Goal: Information Seeking & Learning: Learn about a topic

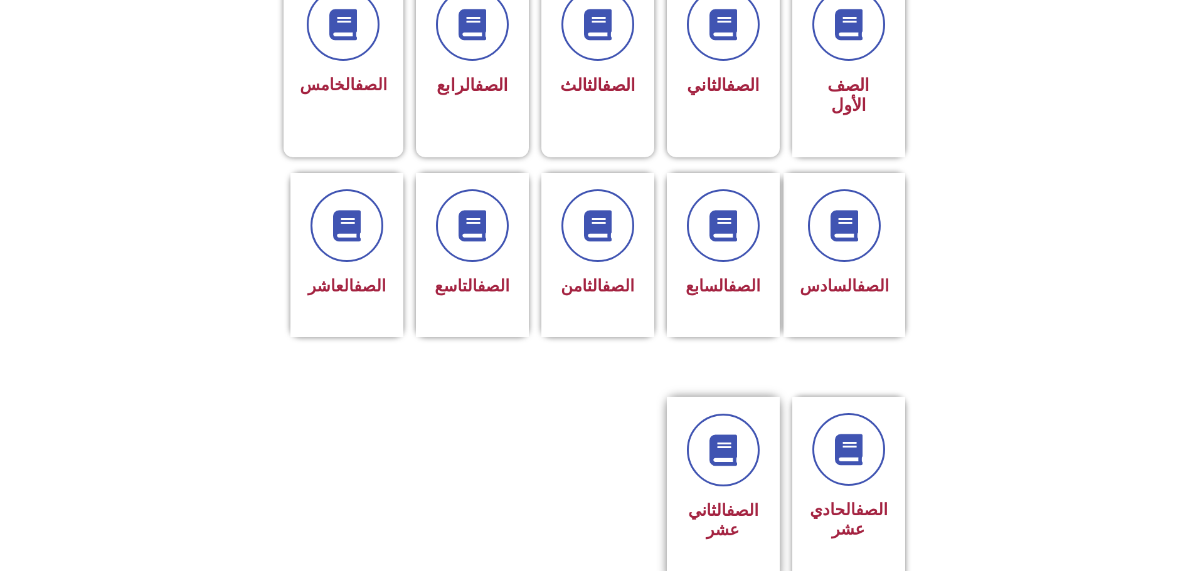
scroll to position [502, 0]
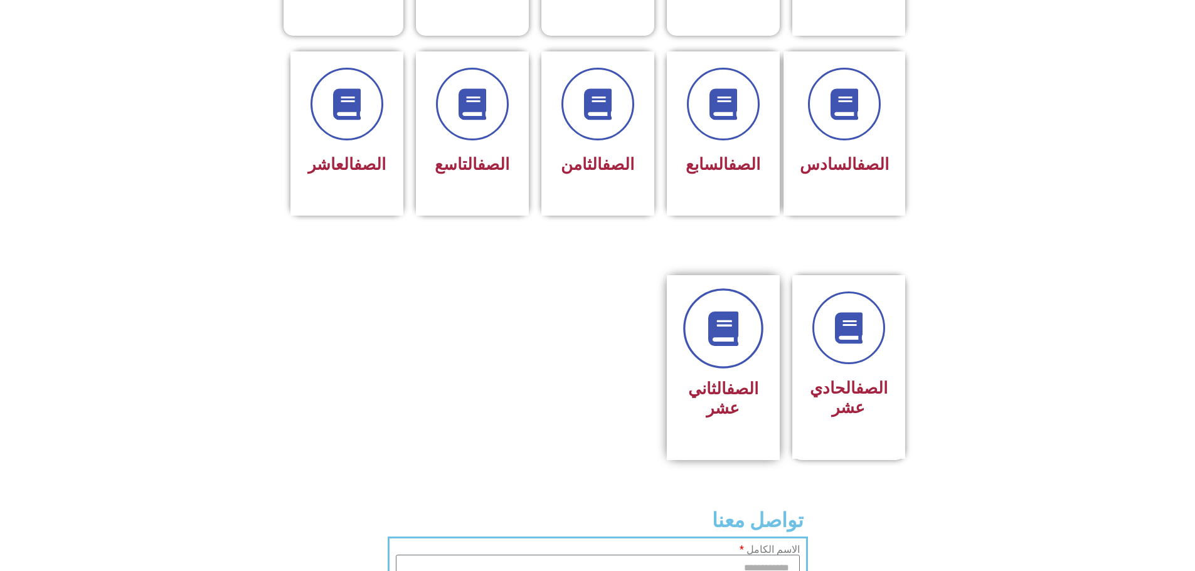
click at [732, 308] on link at bounding box center [723, 328] width 80 height 80
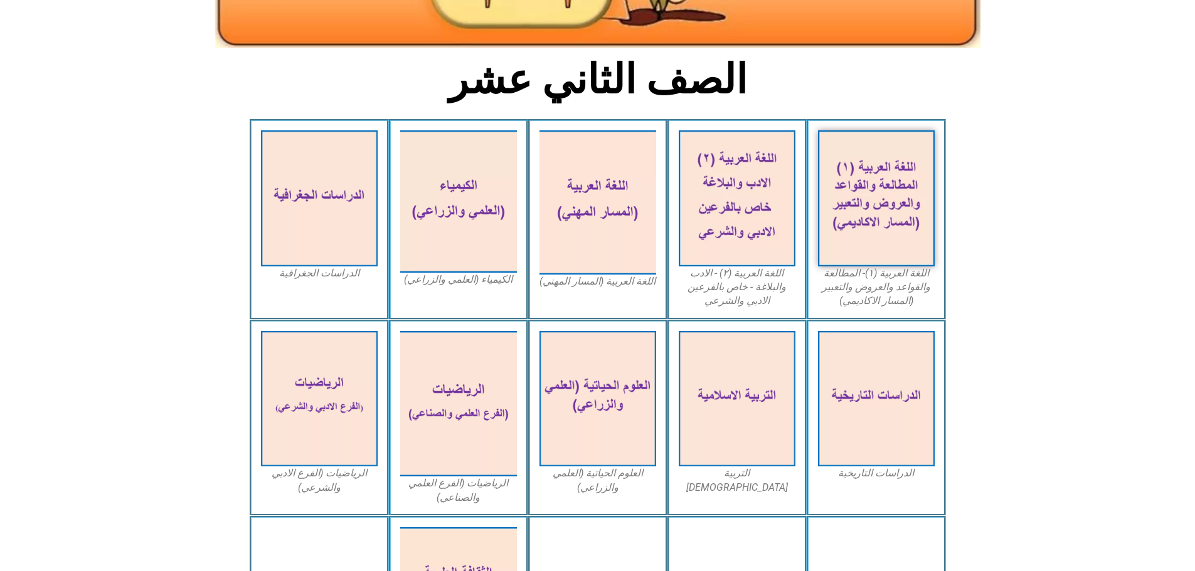
scroll to position [265, 0]
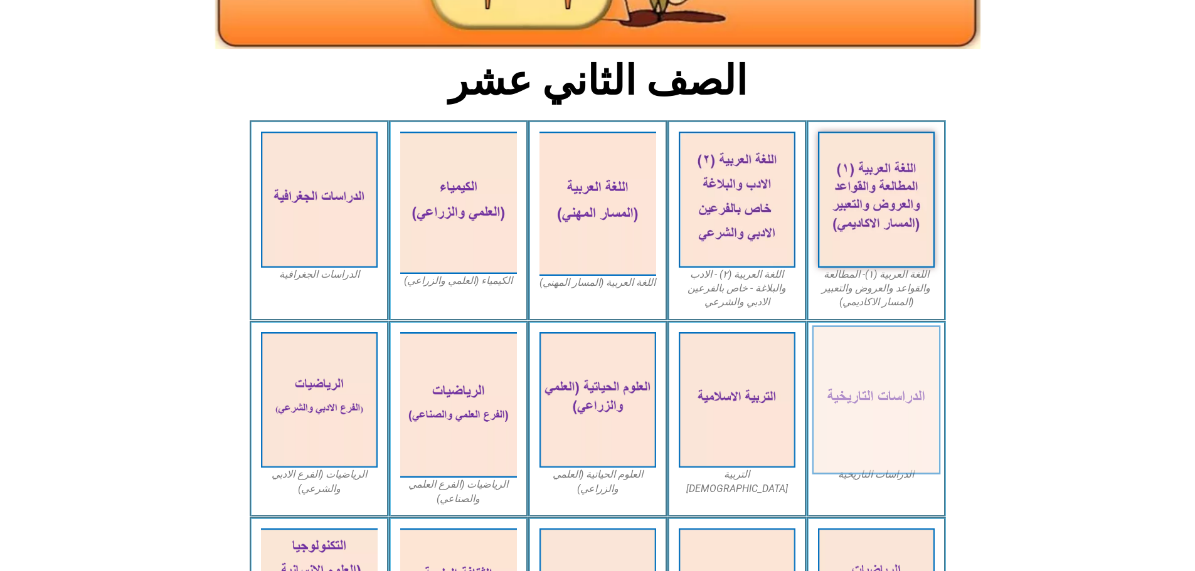
click at [890, 362] on img at bounding box center [875, 399] width 129 height 149
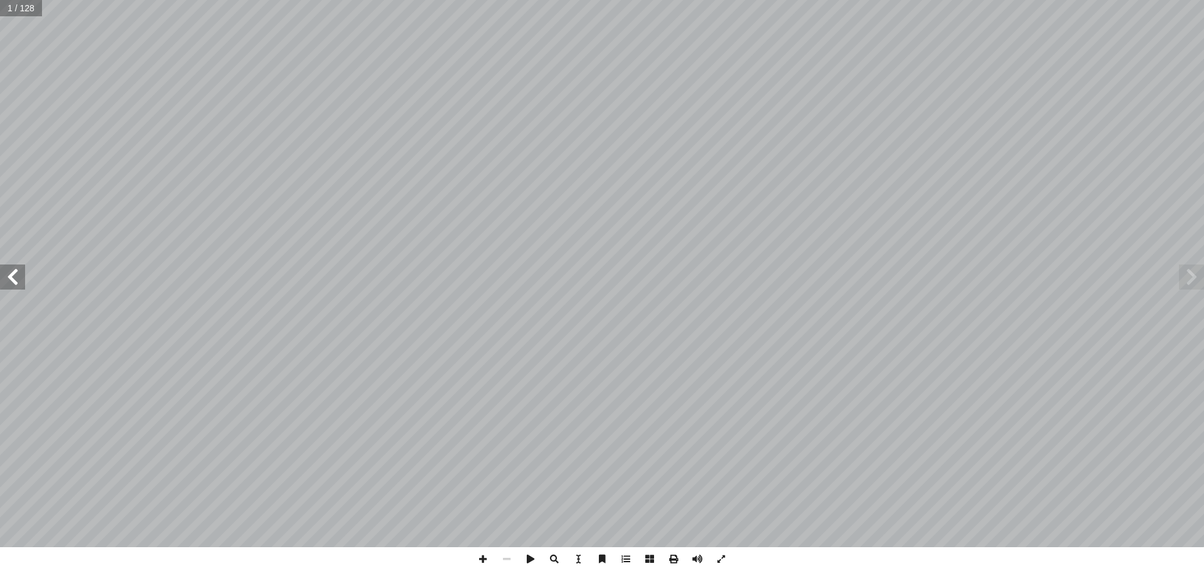
click at [12, 284] on span at bounding box center [12, 277] width 25 height 25
click at [12, 280] on span at bounding box center [12, 277] width 25 height 25
click at [1193, 275] on span at bounding box center [1191, 277] width 25 height 25
click at [19, 278] on span at bounding box center [12, 277] width 25 height 25
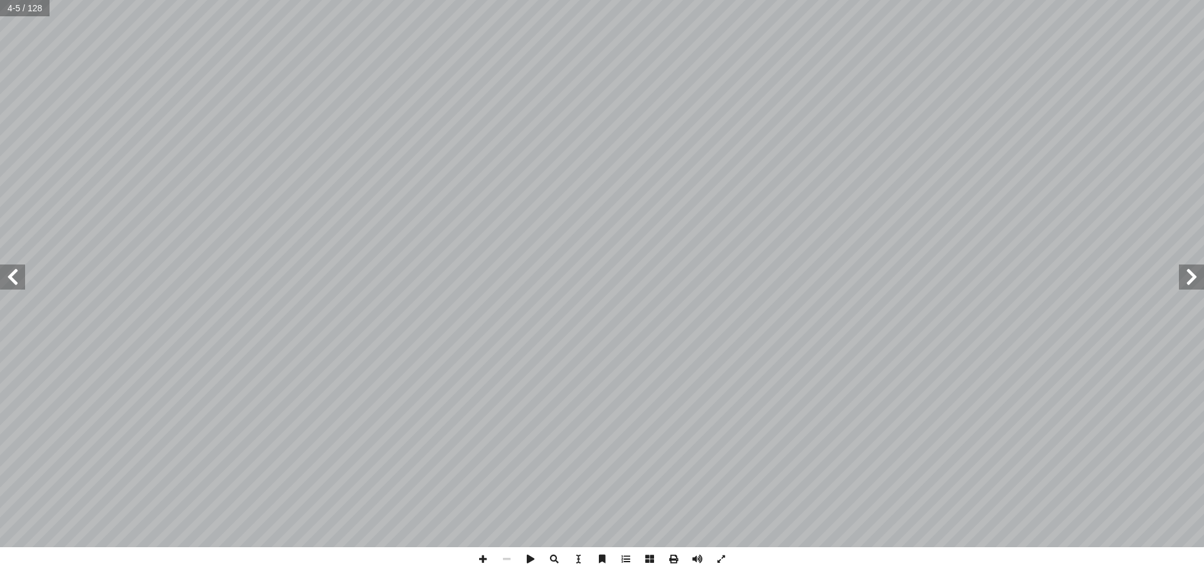
click at [12, 278] on span at bounding box center [12, 277] width 25 height 25
click at [9, 280] on span at bounding box center [12, 277] width 25 height 25
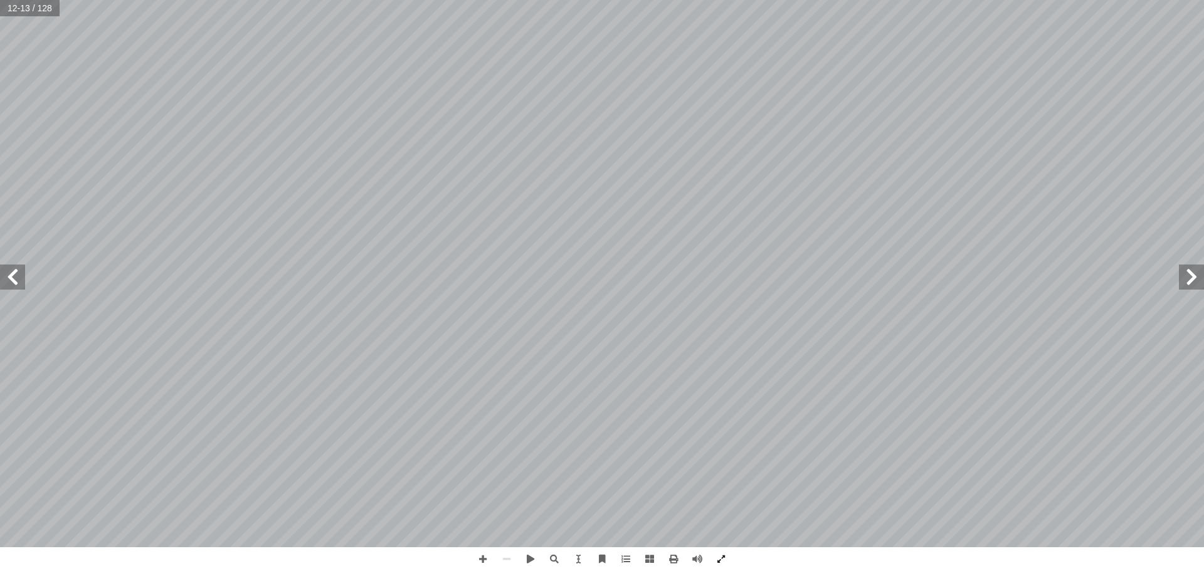
click at [1189, 268] on span at bounding box center [1191, 277] width 25 height 25
click at [1191, 271] on span at bounding box center [1191, 277] width 25 height 25
click at [18, 280] on span at bounding box center [12, 277] width 25 height 25
click at [21, 276] on span at bounding box center [12, 277] width 25 height 25
click at [1193, 277] on span at bounding box center [1191, 277] width 25 height 25
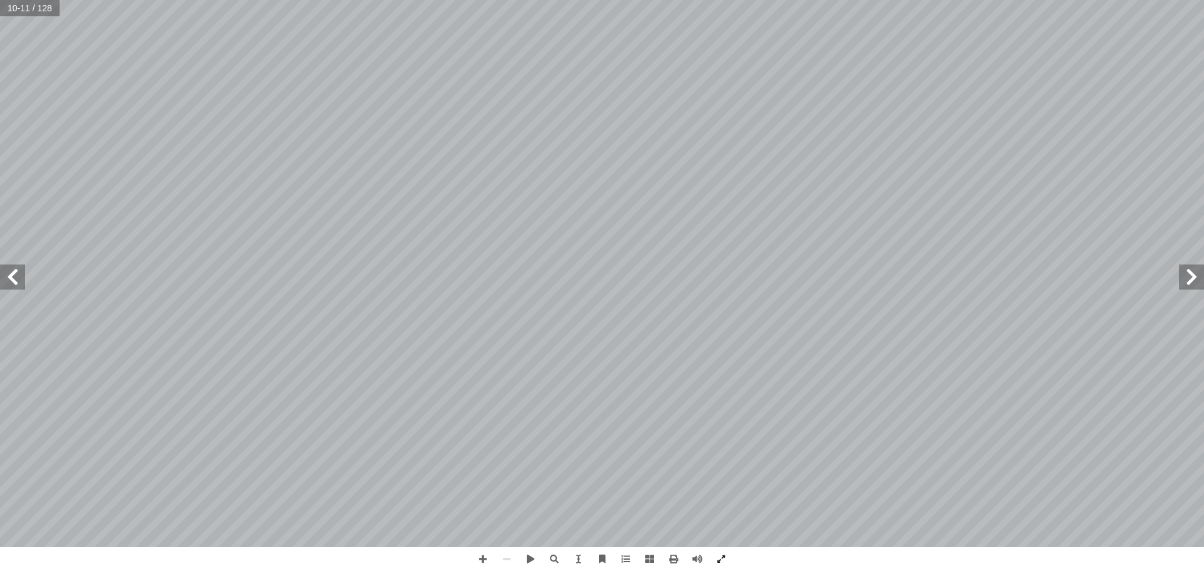
click at [1195, 282] on span at bounding box center [1191, 277] width 25 height 25
click at [17, 278] on span at bounding box center [12, 277] width 25 height 25
click at [1195, 276] on span at bounding box center [1191, 277] width 25 height 25
click at [15, 285] on span at bounding box center [12, 277] width 25 height 25
click at [1189, 285] on span at bounding box center [1191, 277] width 25 height 25
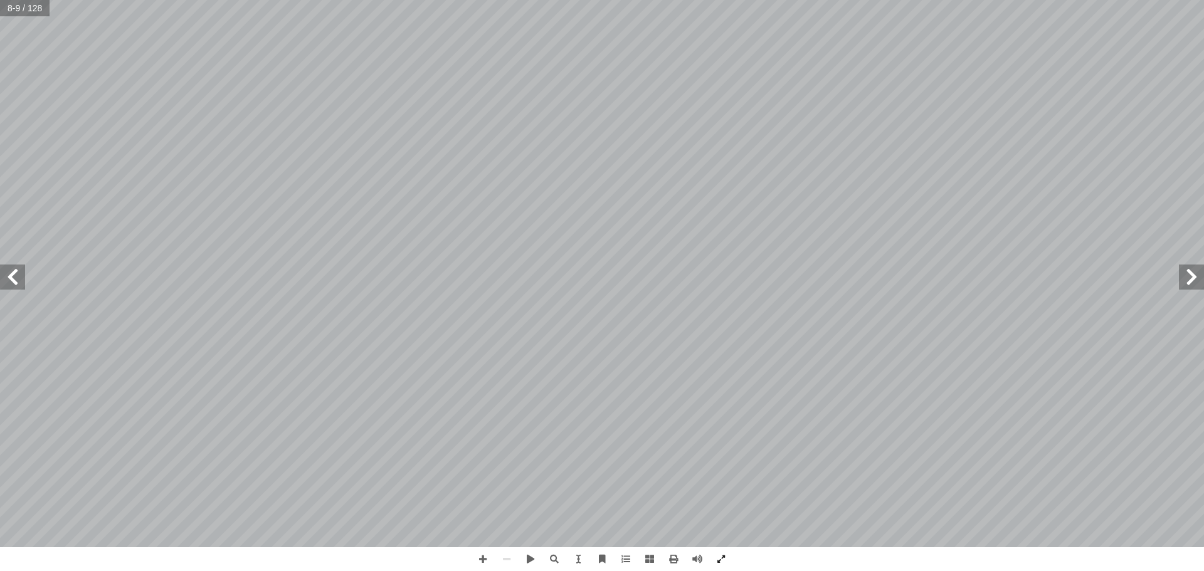
click at [23, 280] on span at bounding box center [12, 277] width 25 height 25
click at [16, 284] on span at bounding box center [12, 277] width 25 height 25
click at [14, 284] on span at bounding box center [12, 277] width 25 height 25
click at [14, 283] on span at bounding box center [12, 277] width 25 height 25
click at [14, 282] on span at bounding box center [12, 277] width 25 height 25
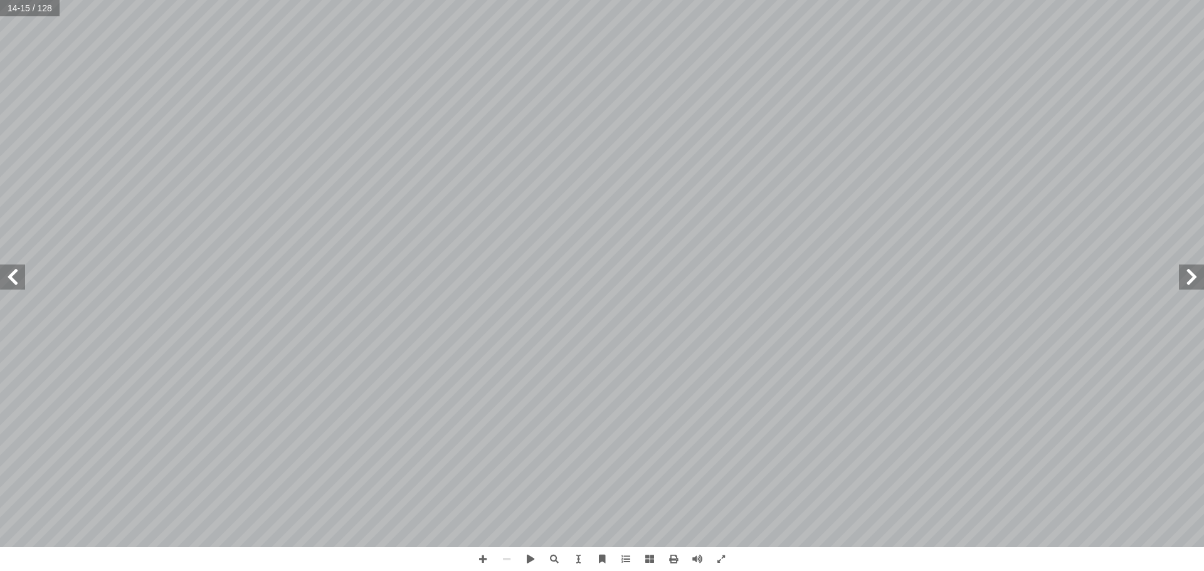
click at [14, 282] on span at bounding box center [12, 277] width 25 height 25
click at [13, 282] on span at bounding box center [12, 277] width 25 height 25
click at [12, 282] on span at bounding box center [12, 277] width 25 height 25
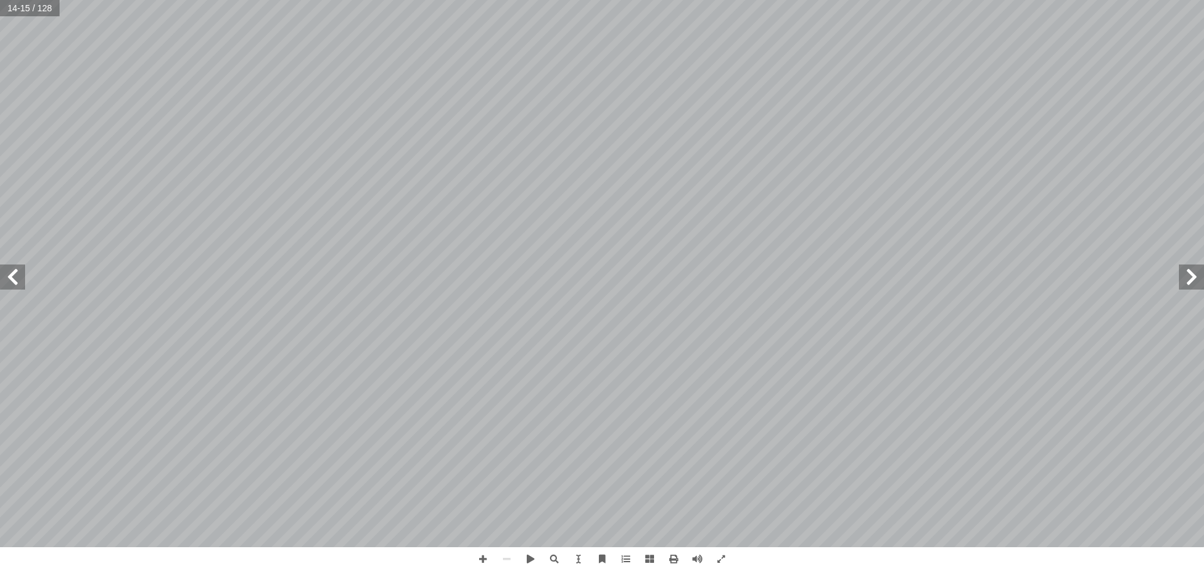
click at [12, 282] on span at bounding box center [12, 277] width 25 height 25
click at [9, 280] on span at bounding box center [12, 277] width 25 height 25
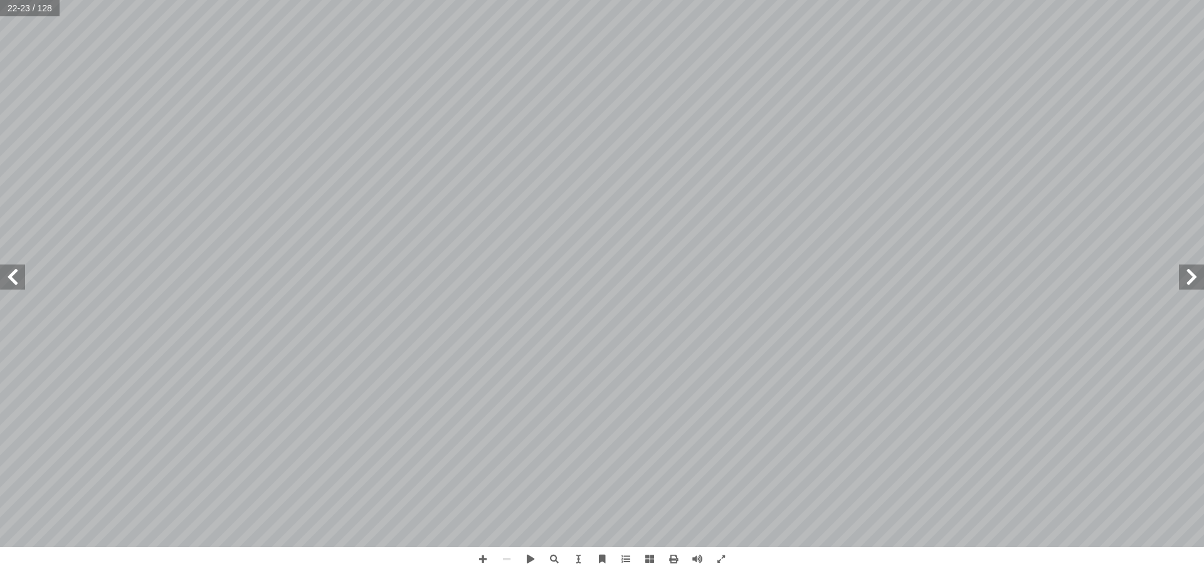
click at [9, 280] on span at bounding box center [12, 277] width 25 height 25
click at [8, 280] on span at bounding box center [12, 277] width 25 height 25
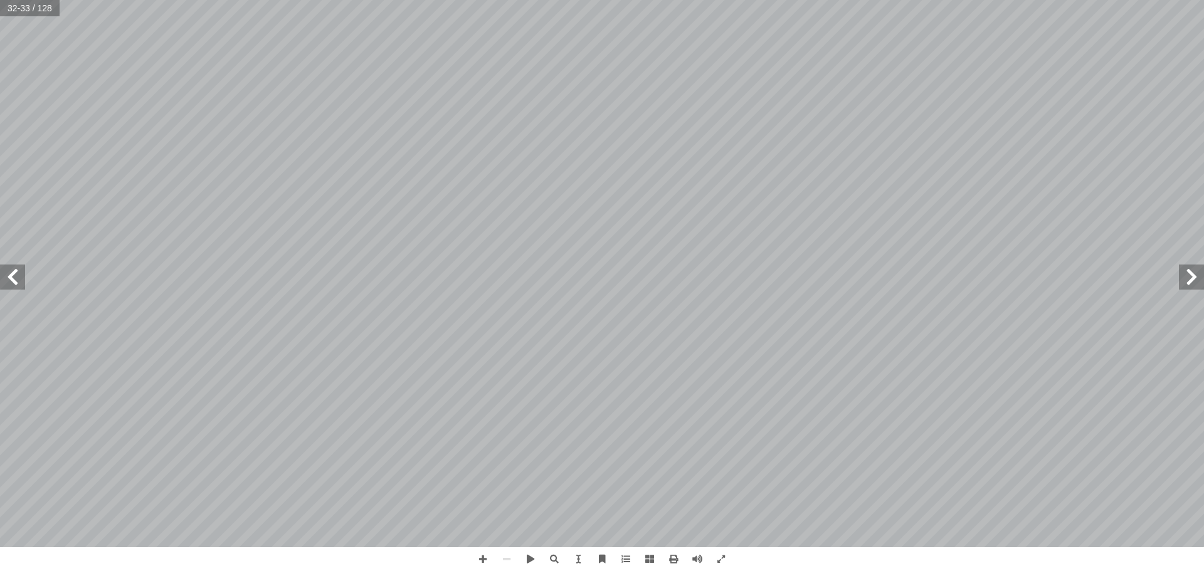
click at [8, 280] on span at bounding box center [12, 277] width 25 height 25
click at [12, 285] on span at bounding box center [12, 277] width 25 height 25
click at [13, 282] on span at bounding box center [12, 277] width 25 height 25
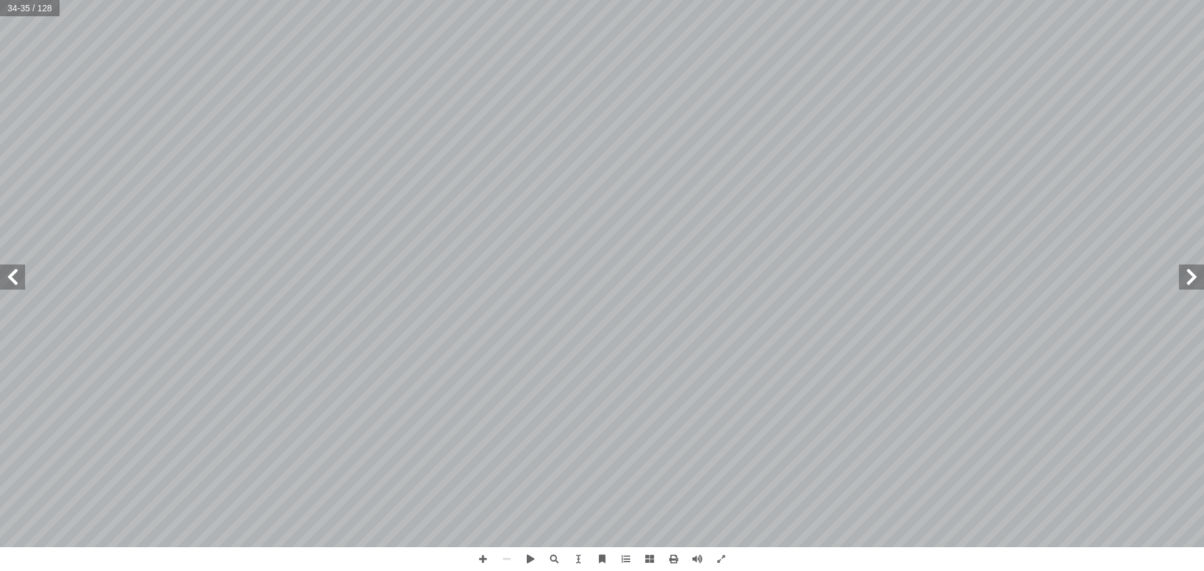
click at [13, 282] on span at bounding box center [12, 277] width 25 height 25
click at [11, 282] on span at bounding box center [12, 277] width 25 height 25
click at [17, 280] on span at bounding box center [12, 277] width 25 height 25
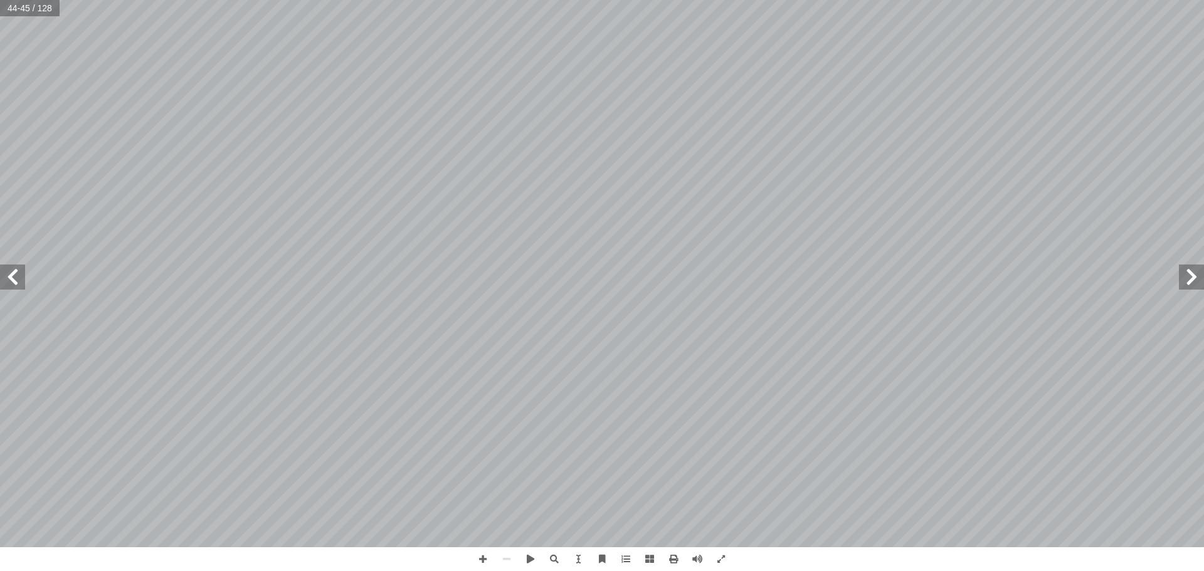
click at [16, 280] on span at bounding box center [12, 277] width 25 height 25
click at [15, 279] on span at bounding box center [12, 277] width 25 height 25
click at [1193, 277] on span at bounding box center [1191, 277] width 25 height 25
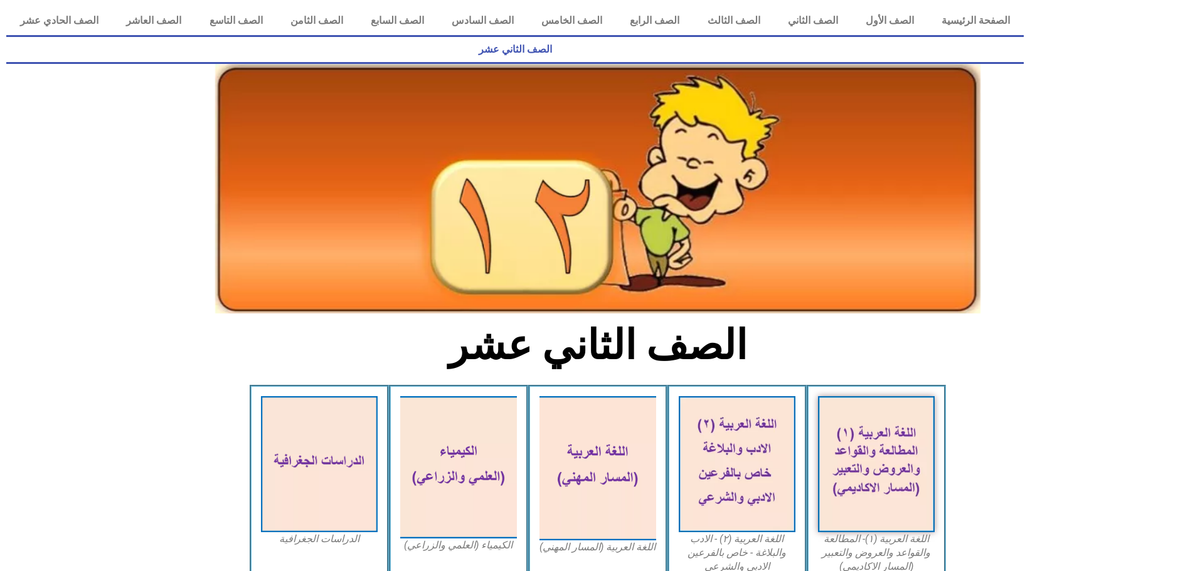
scroll to position [265, 0]
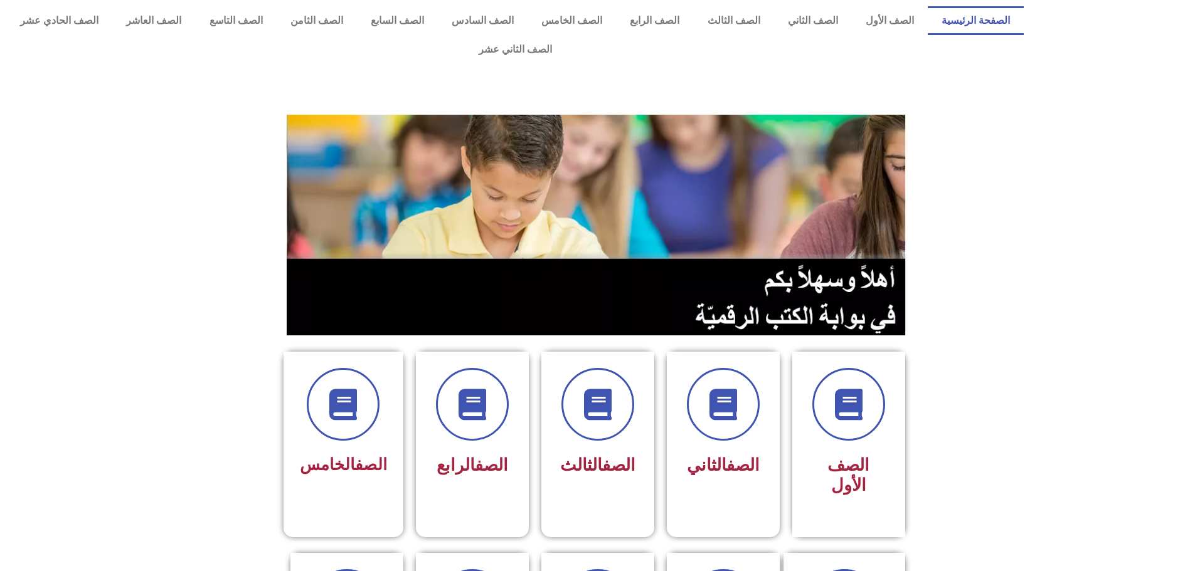
scroll to position [502, 0]
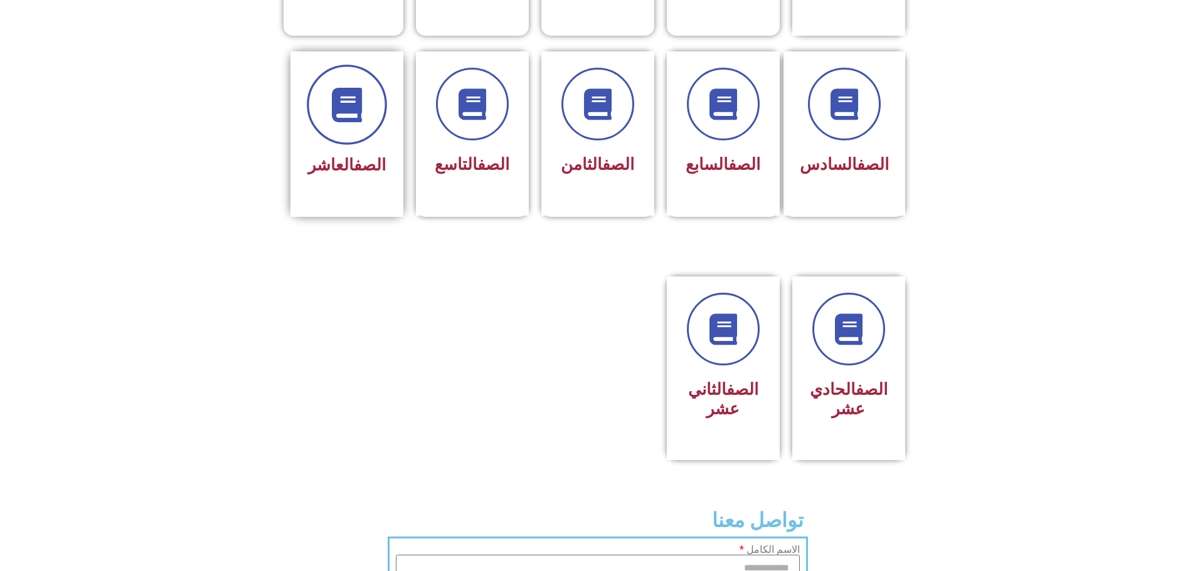
click at [354, 87] on span at bounding box center [347, 105] width 80 height 80
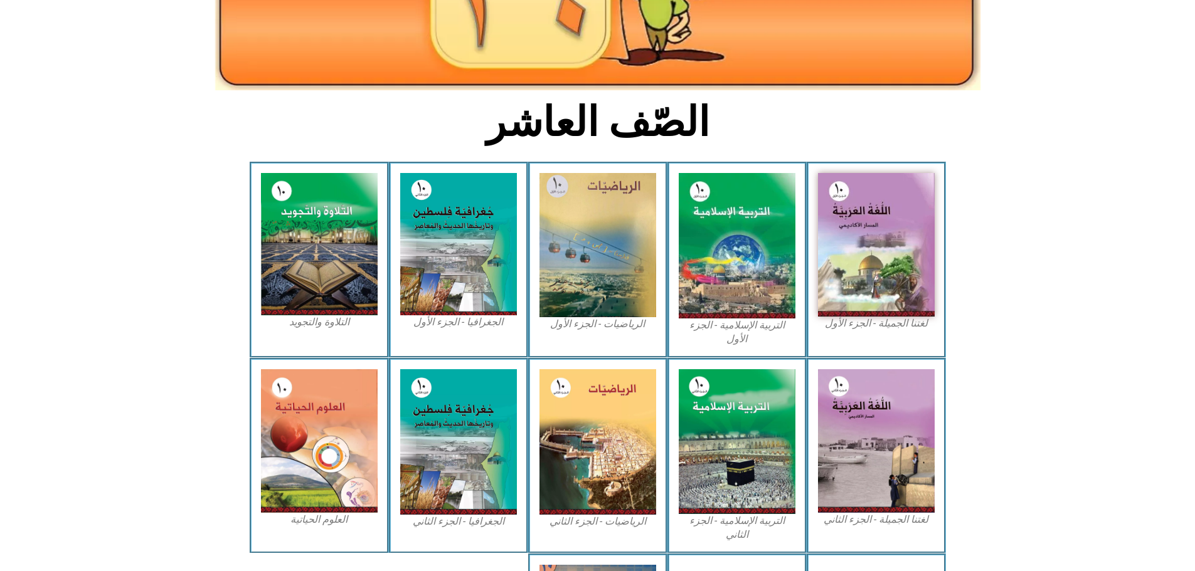
scroll to position [228, 0]
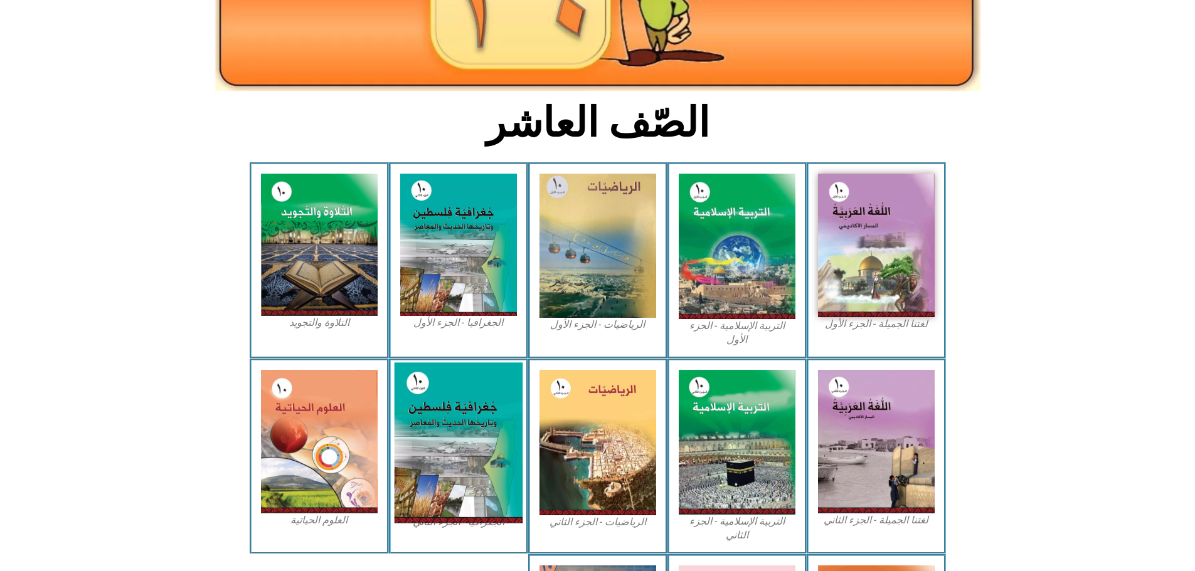
click at [451, 395] on img at bounding box center [458, 442] width 129 height 161
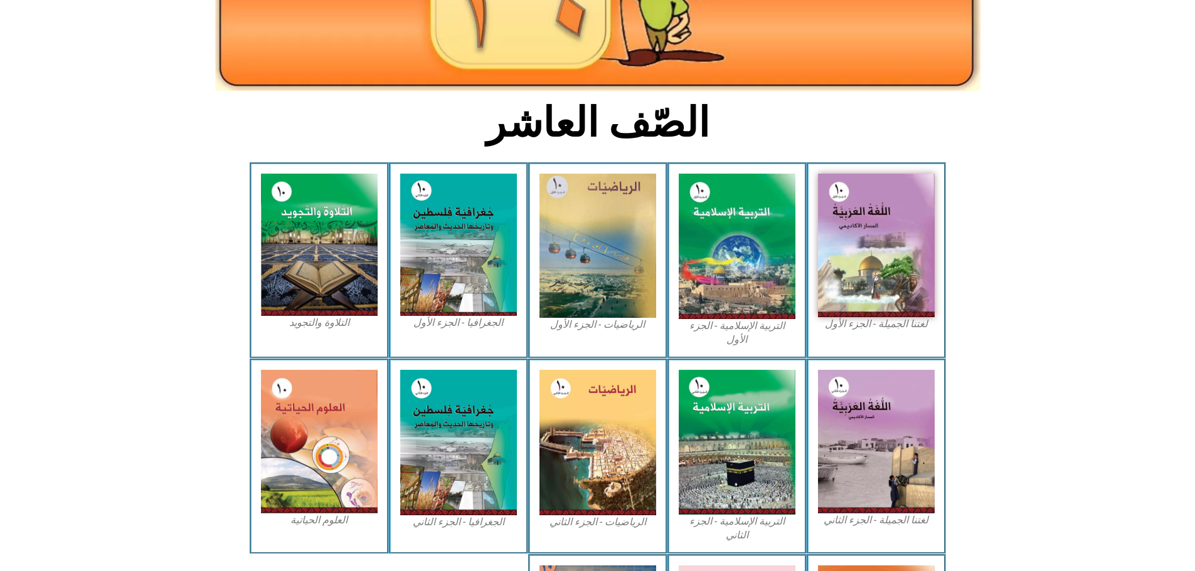
click at [456, 515] on figcaption "الجغرافيا - الجزء الثاني" at bounding box center [458, 522] width 117 height 14
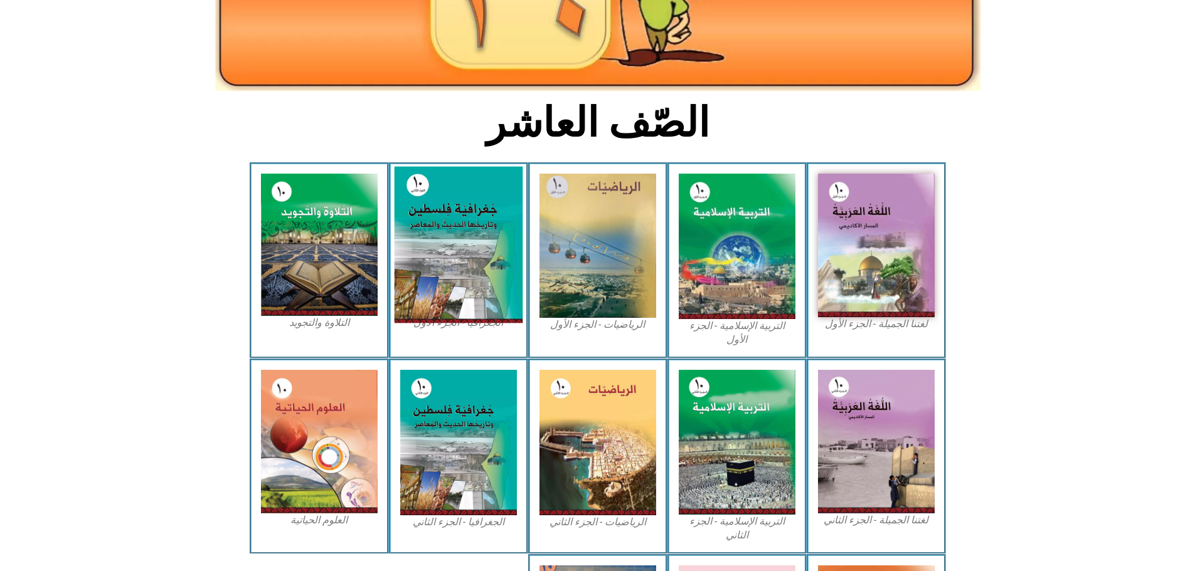
click at [441, 167] on img at bounding box center [458, 245] width 129 height 157
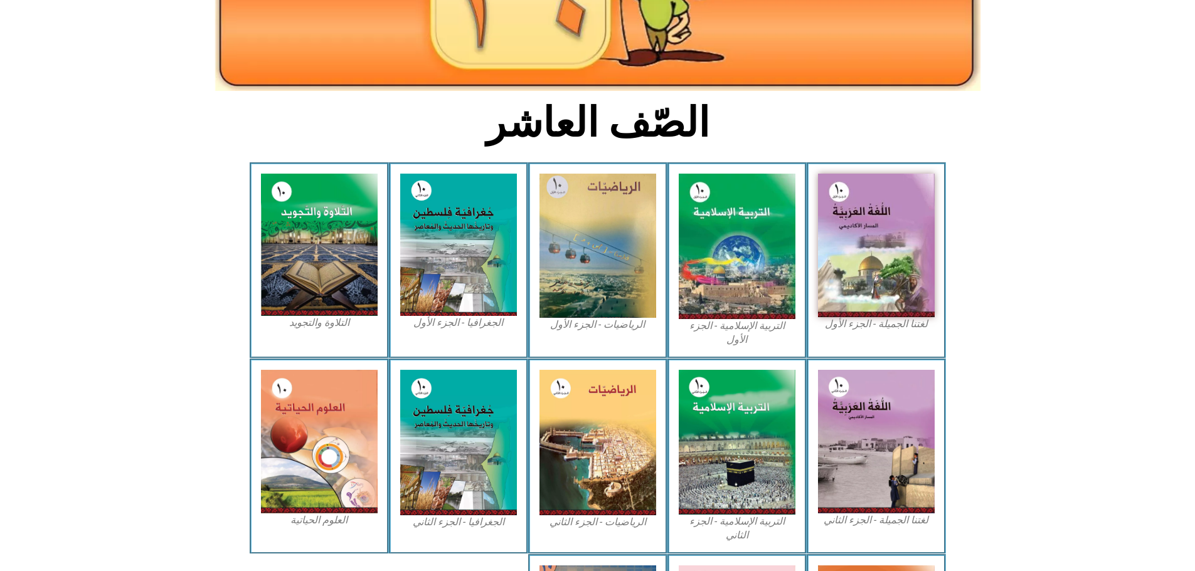
click at [454, 316] on figcaption "الجغرافيا - الجزء الأول​" at bounding box center [458, 323] width 117 height 14
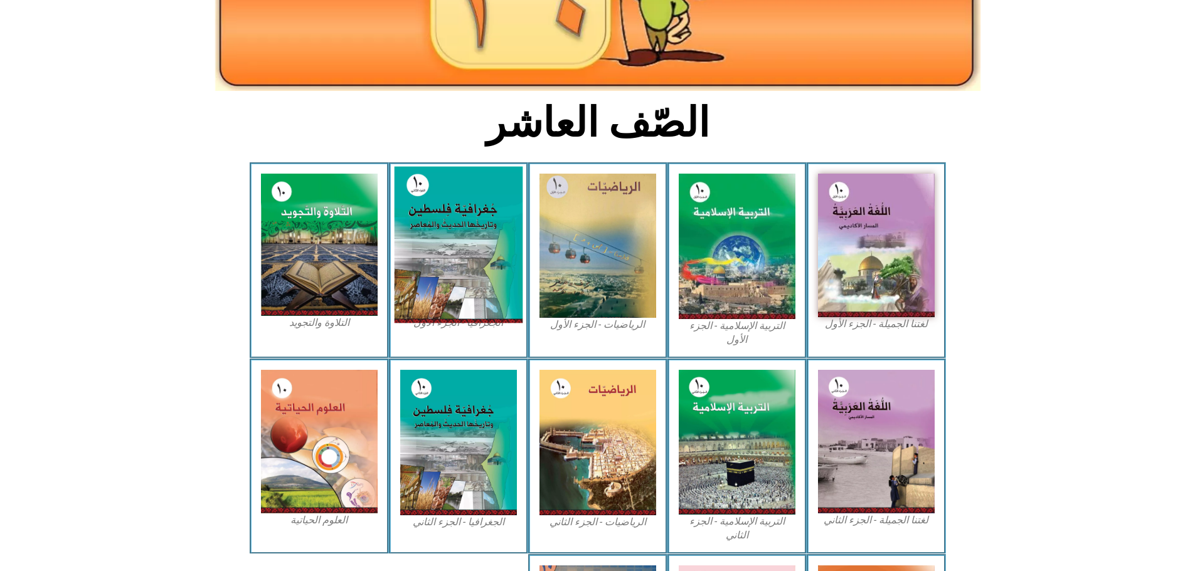
click at [444, 196] on img at bounding box center [458, 245] width 129 height 157
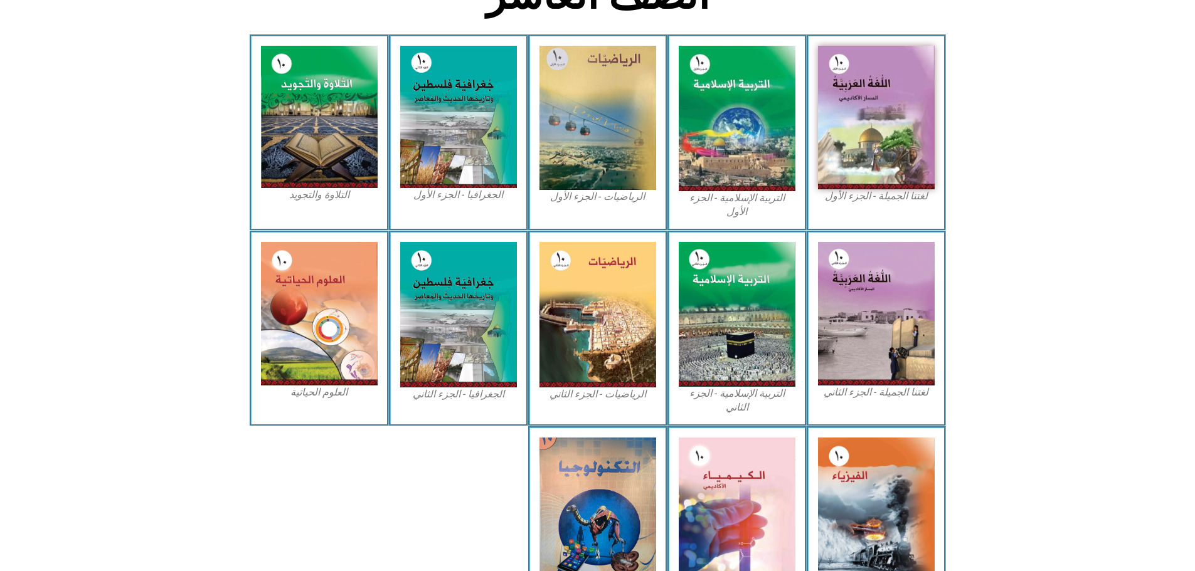
scroll to position [416, 0]
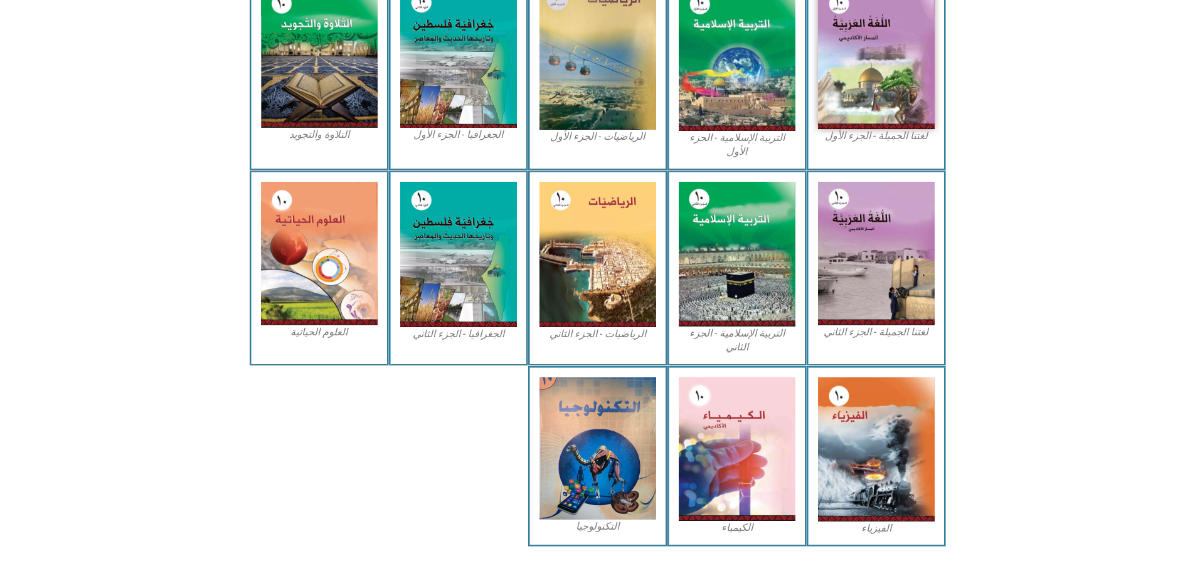
click at [452, 128] on figcaption "الجغرافيا - الجزء الأول​" at bounding box center [458, 135] width 117 height 14
click at [570, 130] on figcaption "الرياضيات - الجزء الأول​" at bounding box center [597, 137] width 117 height 14
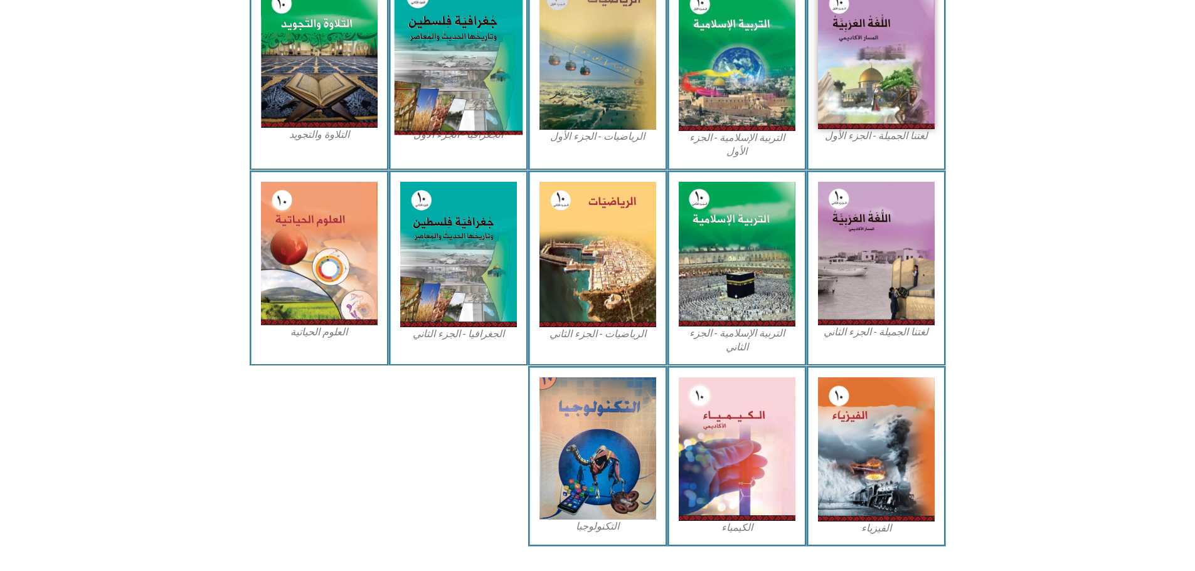
click at [438, 70] on img at bounding box center [458, 57] width 129 height 157
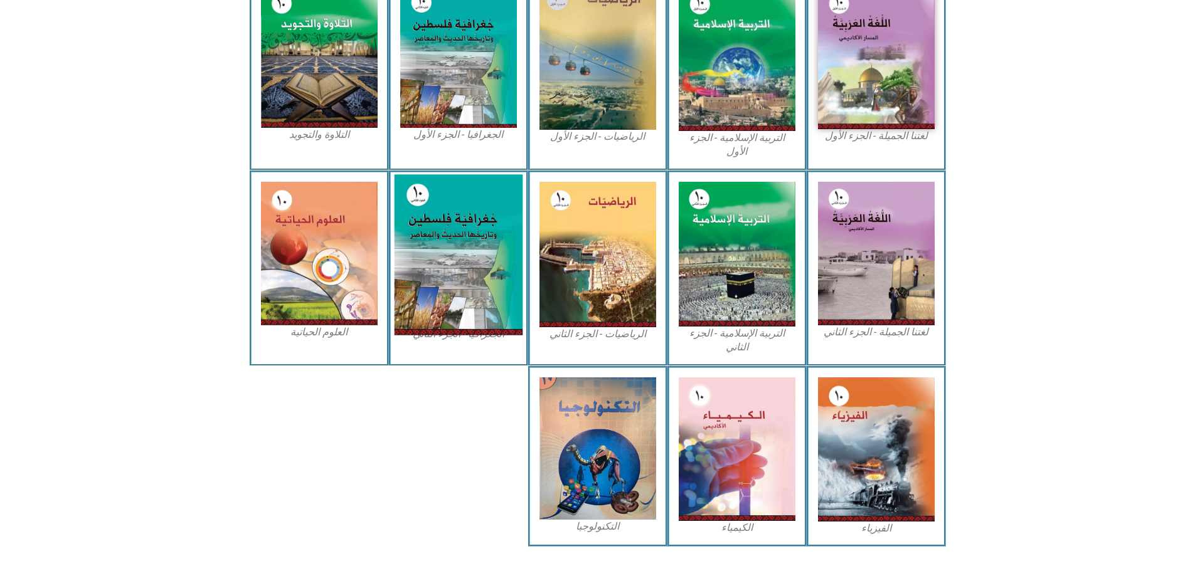
click at [452, 247] on img at bounding box center [458, 254] width 129 height 161
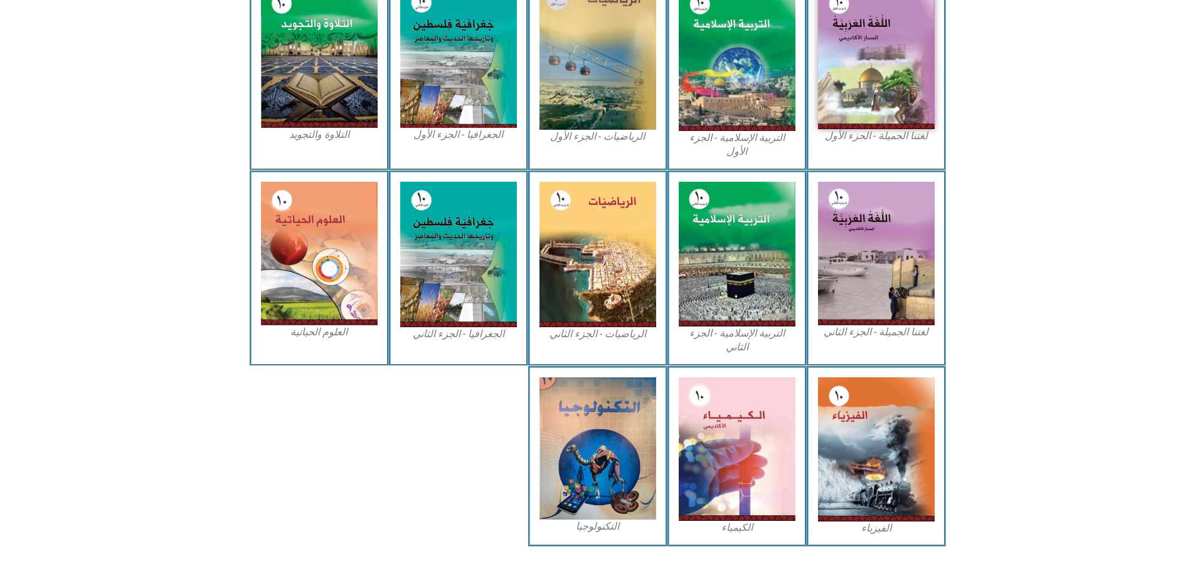
click at [390, 95] on div "الجغرافيا - الجزء الأول​" at bounding box center [458, 72] width 139 height 196
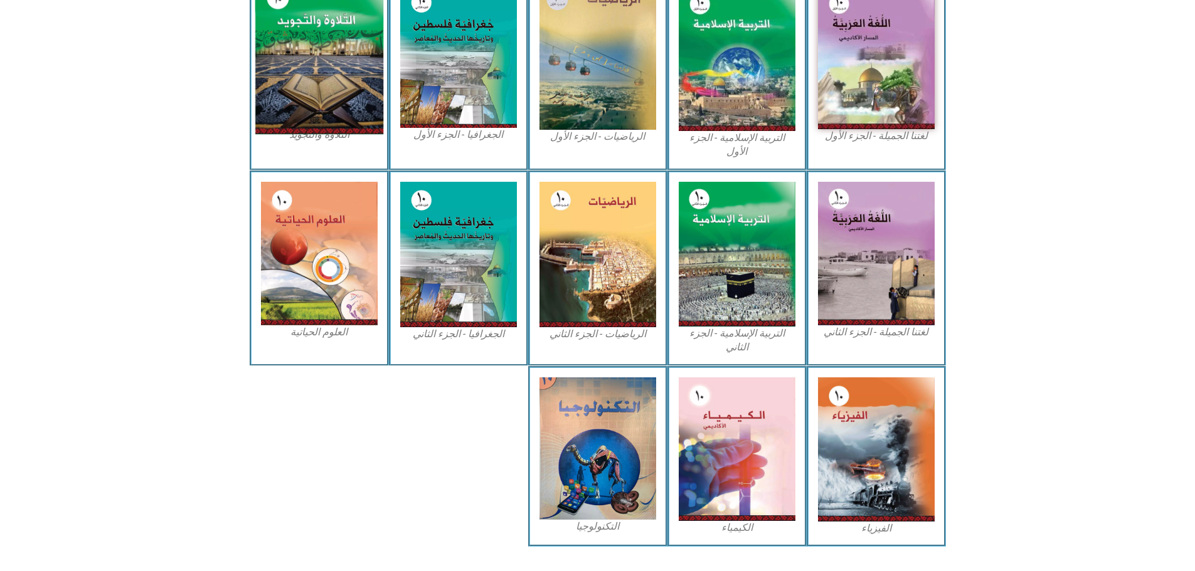
click at [329, 50] on img at bounding box center [319, 57] width 129 height 156
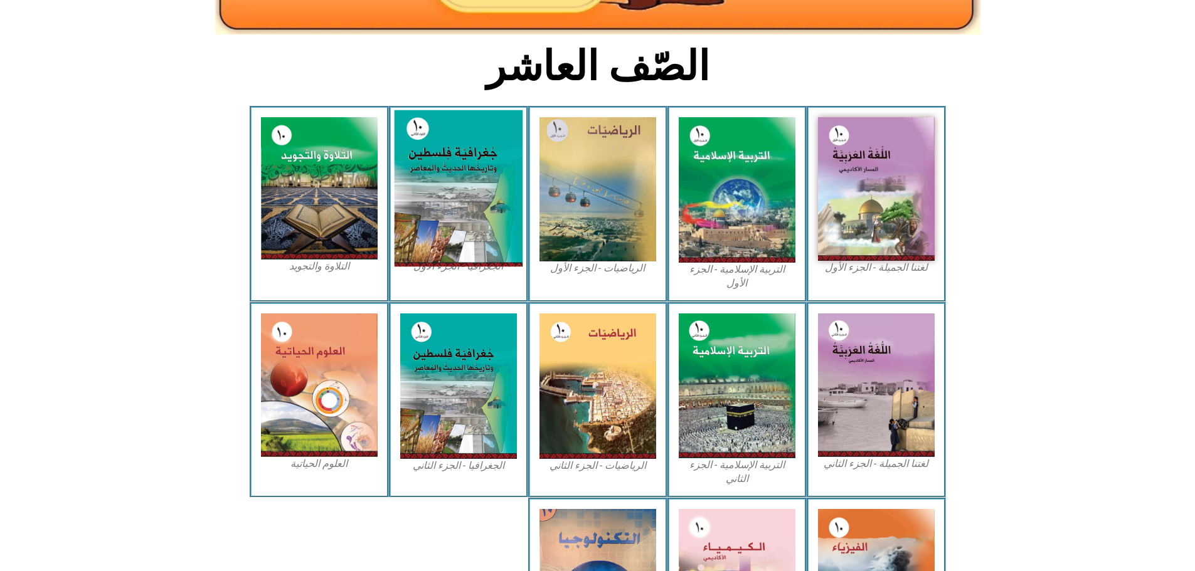
scroll to position [166, 0]
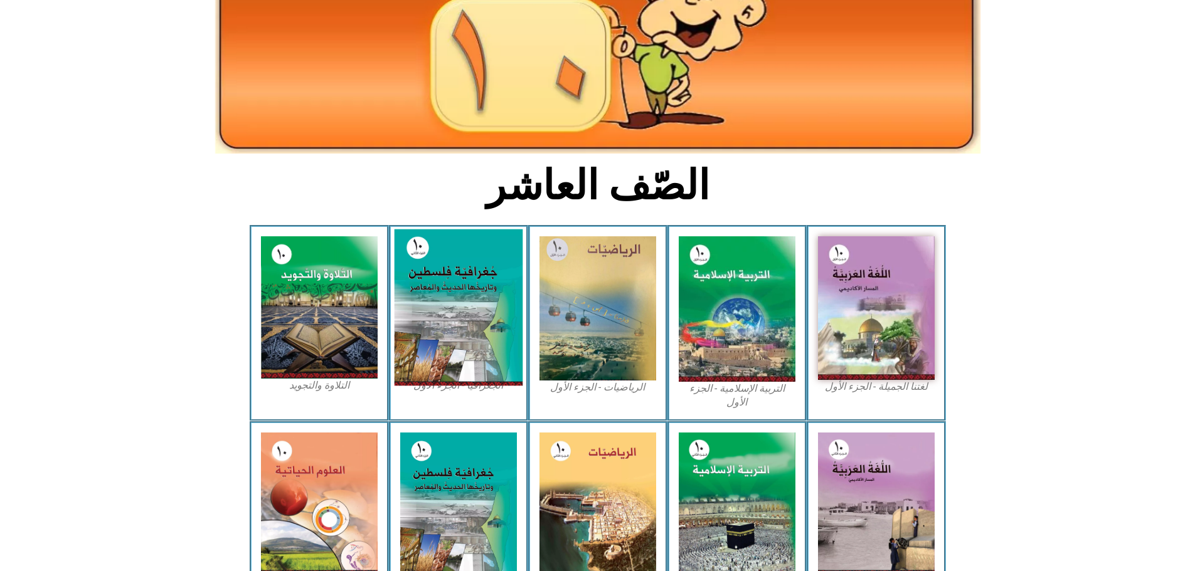
click at [454, 307] on img at bounding box center [458, 308] width 129 height 157
click at [455, 307] on img at bounding box center [458, 308] width 129 height 157
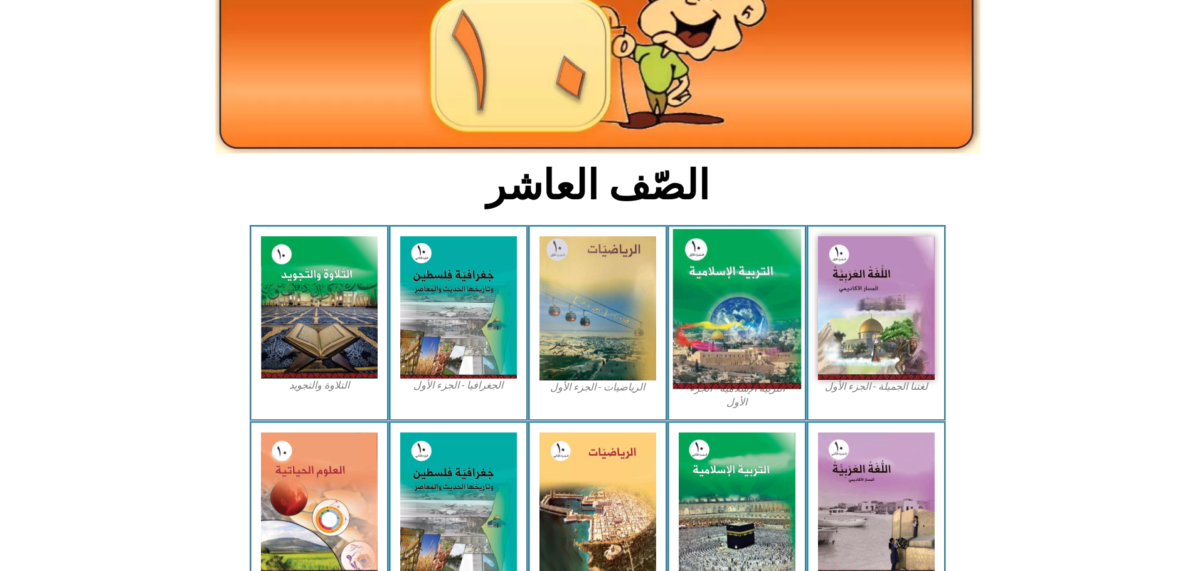
drag, startPoint x: 455, startPoint y: 307, endPoint x: 717, endPoint y: 281, distance: 263.4
click at [457, 306] on img at bounding box center [458, 307] width 117 height 142
click at [769, 266] on img at bounding box center [736, 310] width 129 height 160
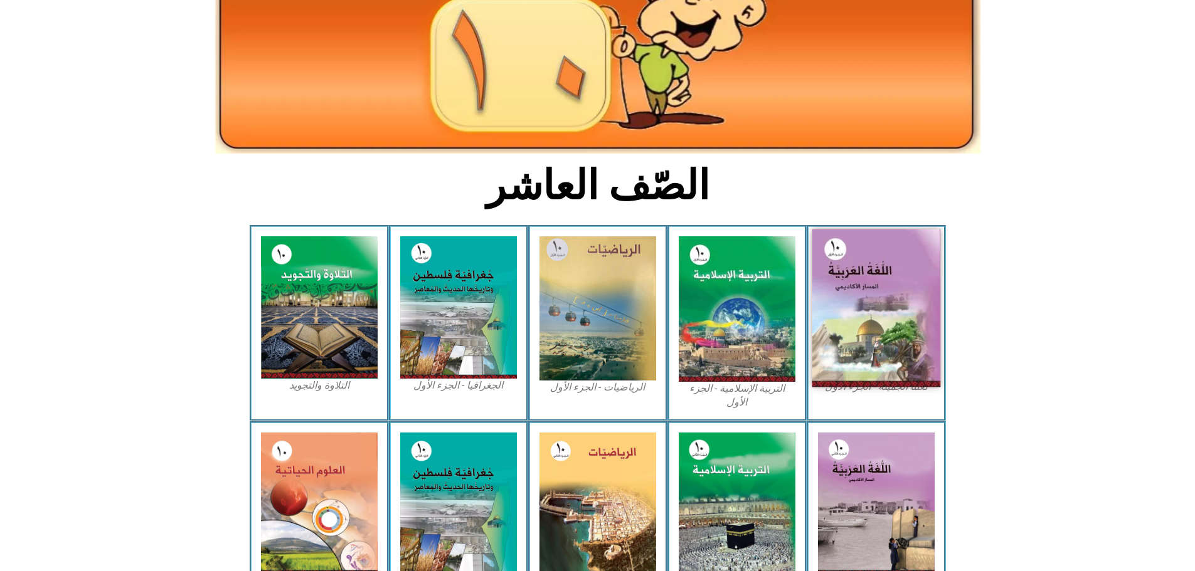
click at [907, 246] on img at bounding box center [875, 309] width 129 height 158
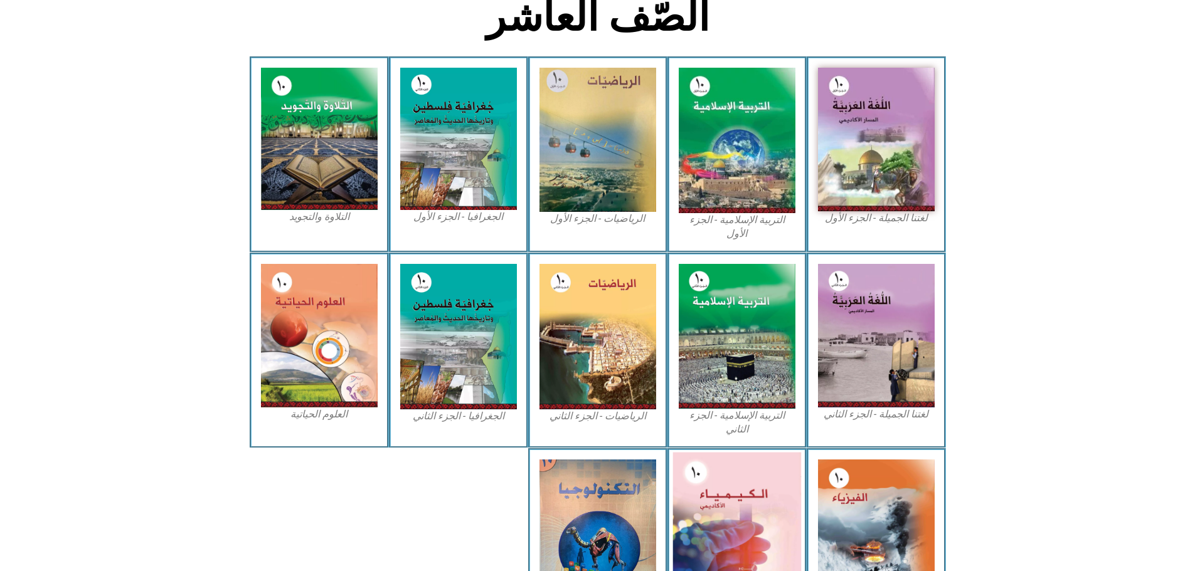
scroll to position [416, 0]
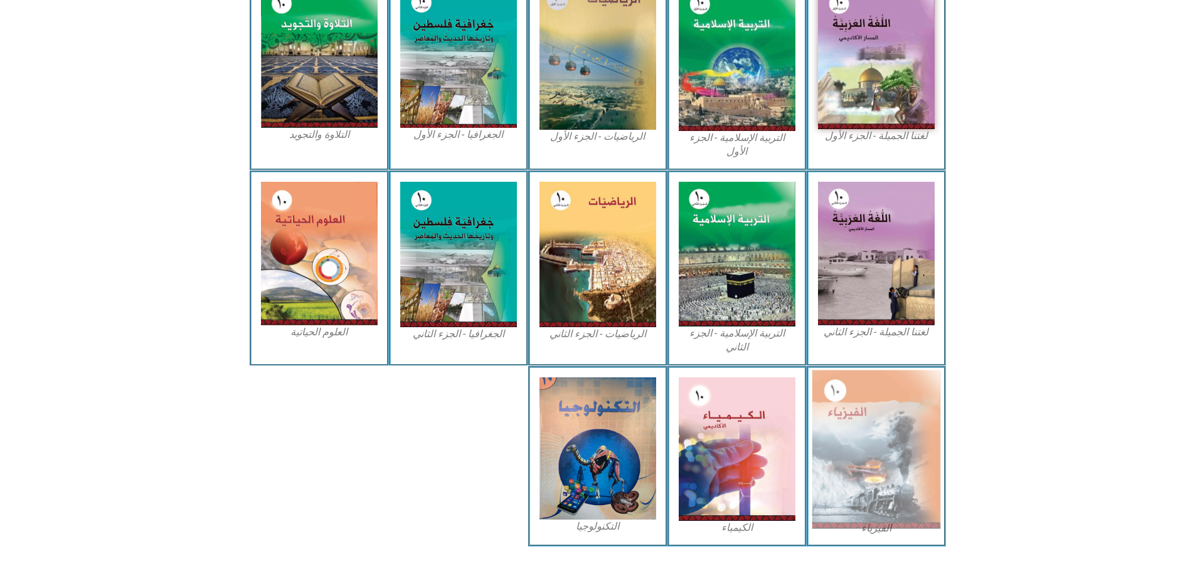
click at [909, 395] on img at bounding box center [875, 449] width 129 height 159
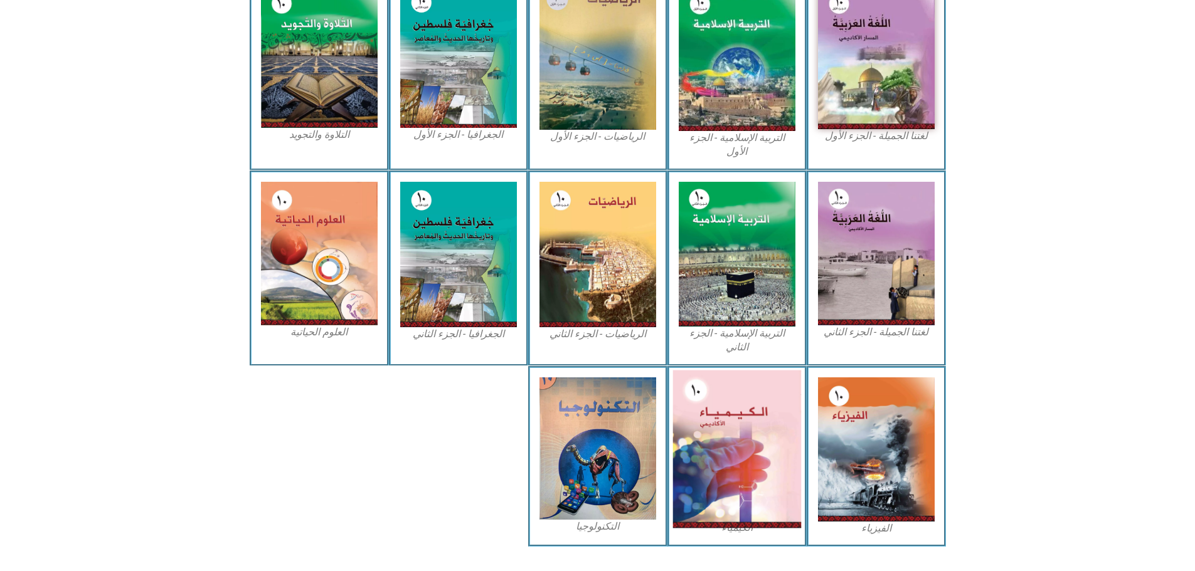
click at [731, 444] on img at bounding box center [736, 449] width 129 height 158
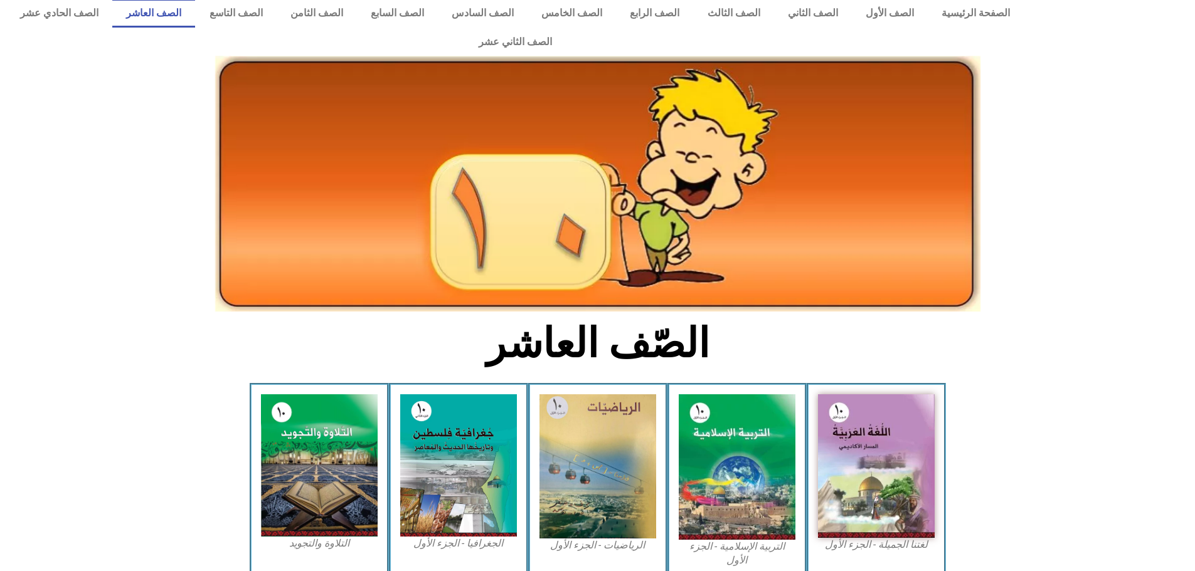
scroll to position [0, 0]
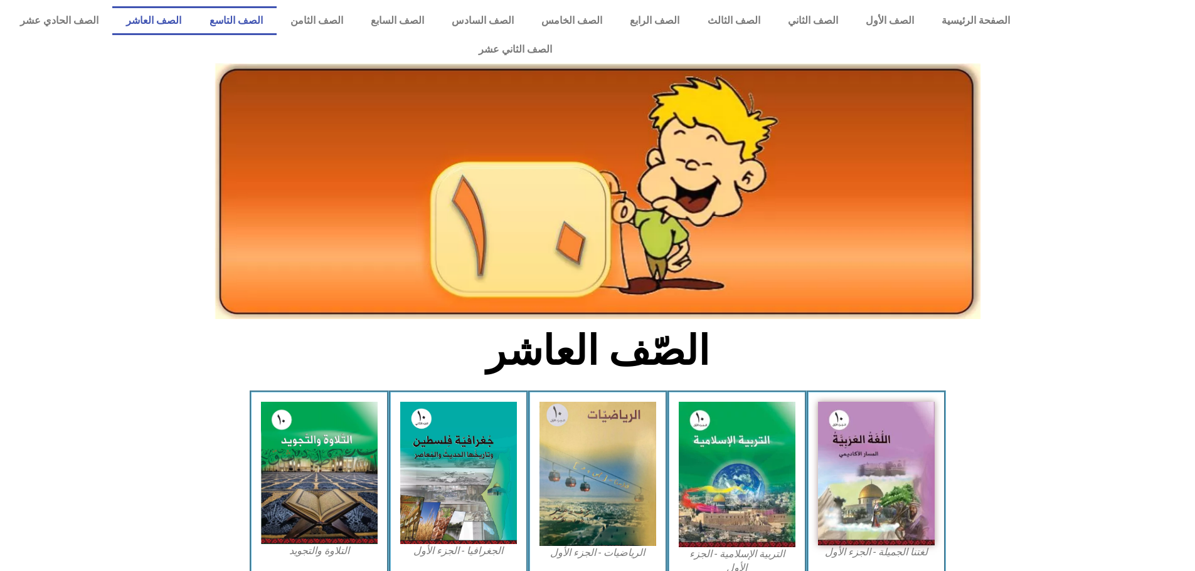
click at [276, 19] on link "الصف التاسع" at bounding box center [235, 20] width 81 height 29
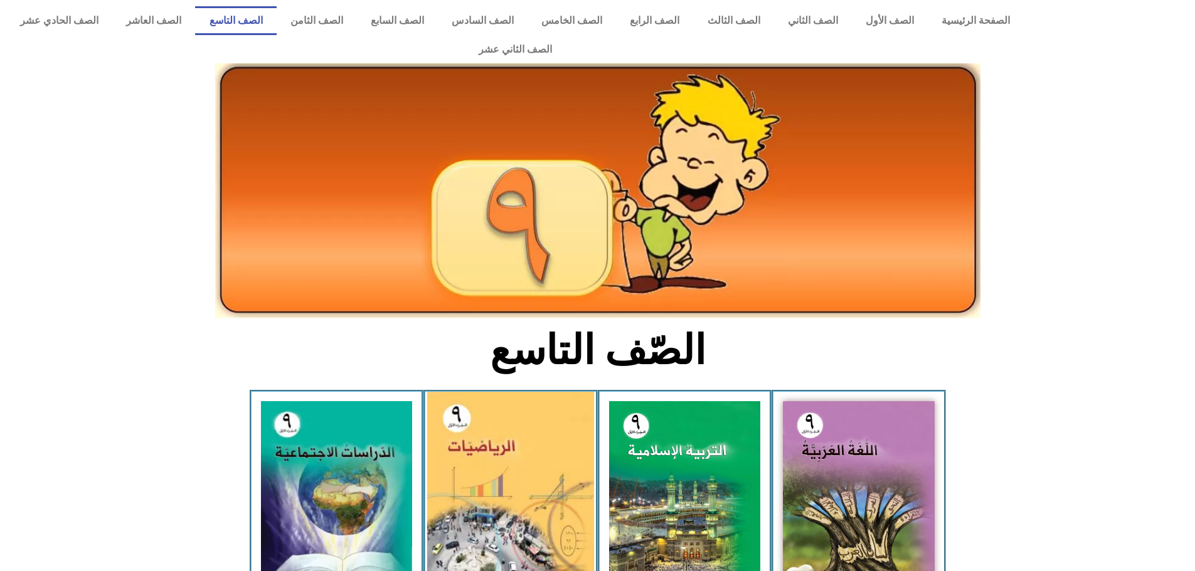
click at [508, 469] on img at bounding box center [510, 495] width 167 height 206
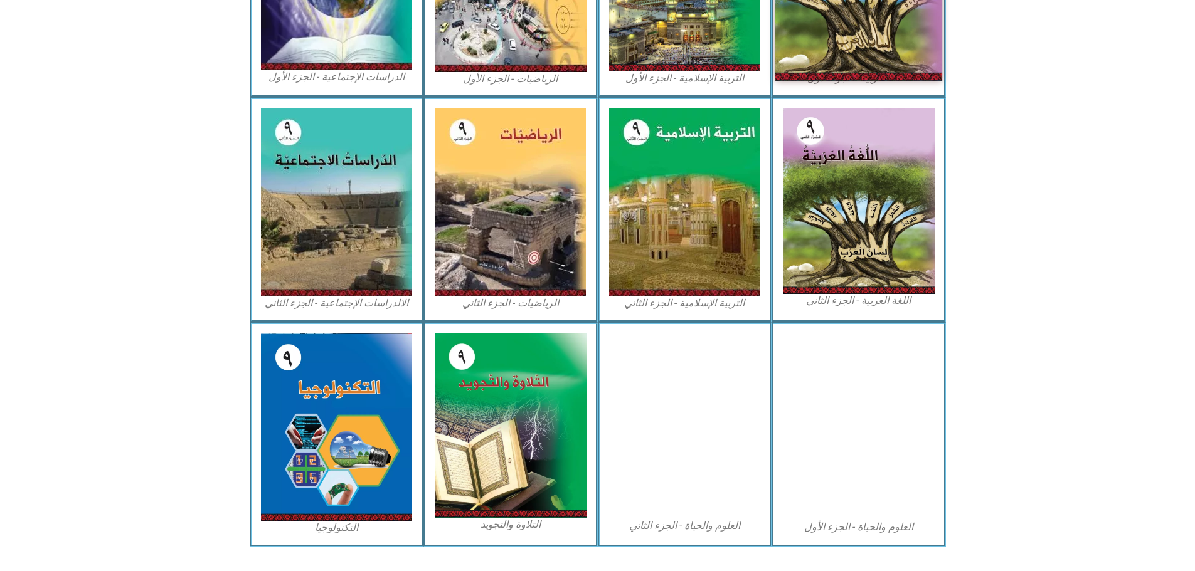
scroll to position [141, 0]
